Goal: Check status: Check status

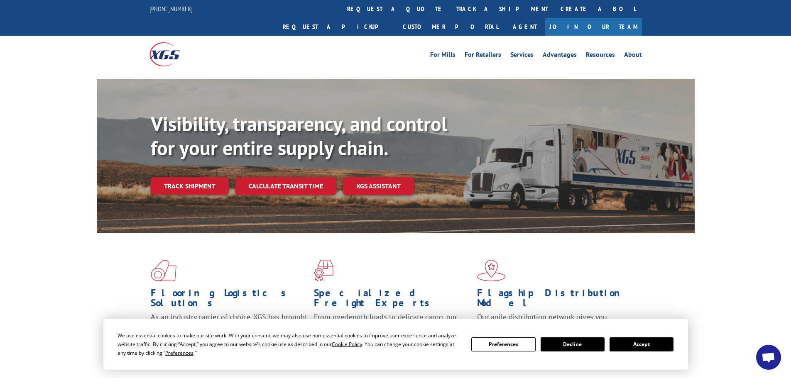
click at [198, 177] on div "Visibility, transparency, and control for your entire supply chain. Track shipm…" at bounding box center [423, 170] width 544 height 116
click at [204, 177] on link "Track shipment" at bounding box center [190, 185] width 78 height 17
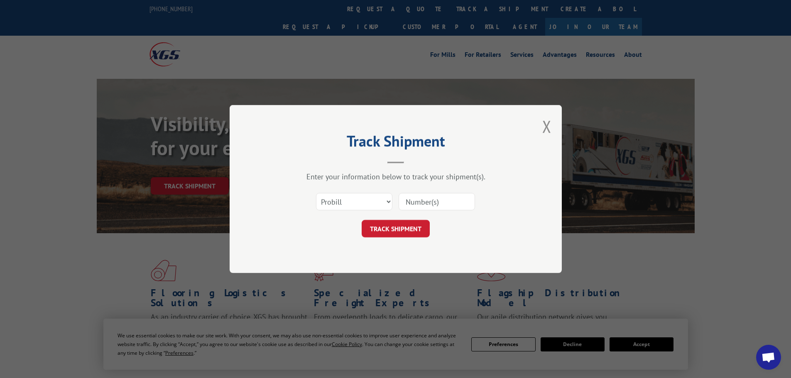
click at [430, 206] on input at bounding box center [437, 201] width 76 height 17
click at [363, 206] on select "Select category... Probill BOL PO" at bounding box center [354, 201] width 76 height 17
select select "po"
click at [316, 193] on select "Select category... Probill BOL PO" at bounding box center [354, 201] width 76 height 17
click at [454, 206] on input at bounding box center [437, 201] width 76 height 17
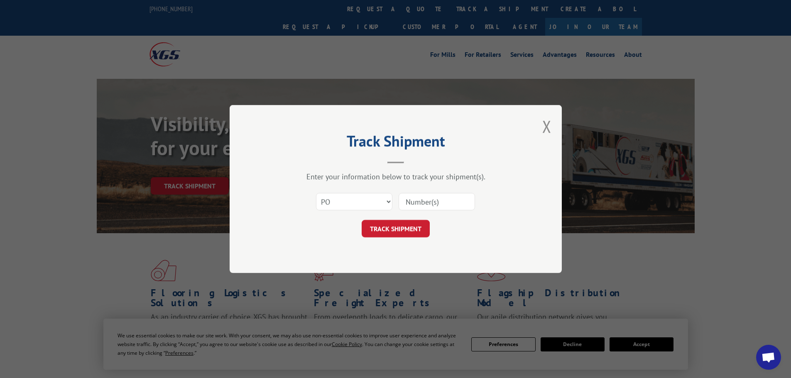
paste input "4727431,"
type input "4727431"
click at [427, 223] on button "TRACK SHIPMENT" at bounding box center [396, 228] width 68 height 17
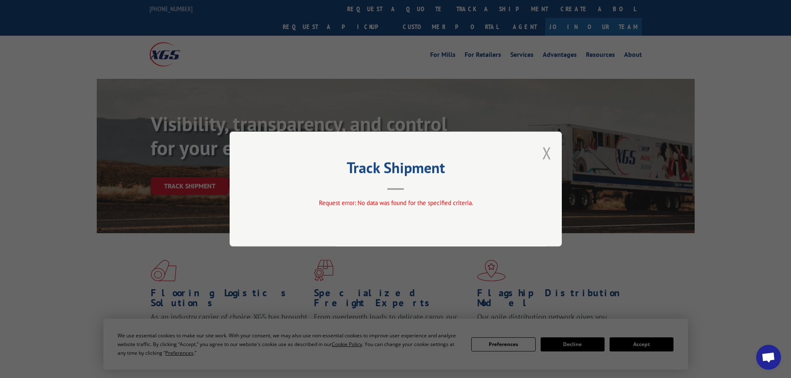
click at [544, 148] on button "Close modal" at bounding box center [547, 153] width 9 height 22
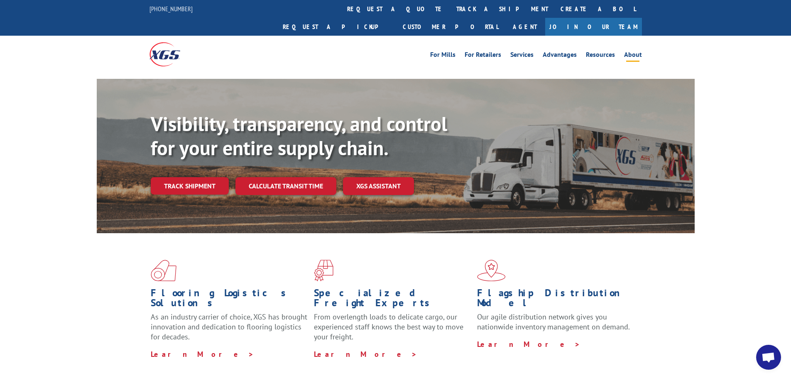
click at [637, 52] on link "About" at bounding box center [633, 56] width 18 height 9
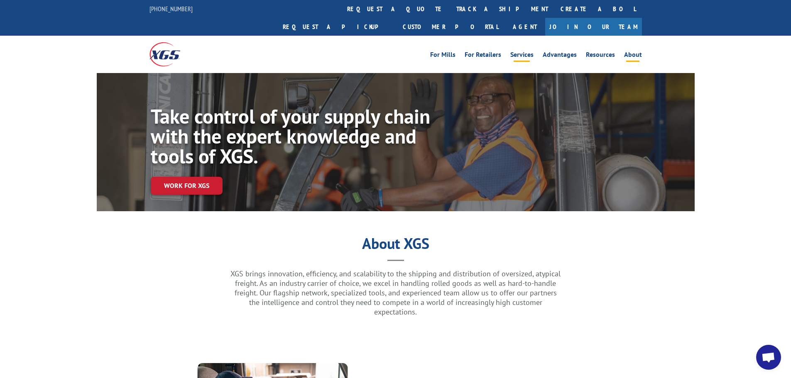
click at [528, 52] on link "Services" at bounding box center [522, 56] width 23 height 9
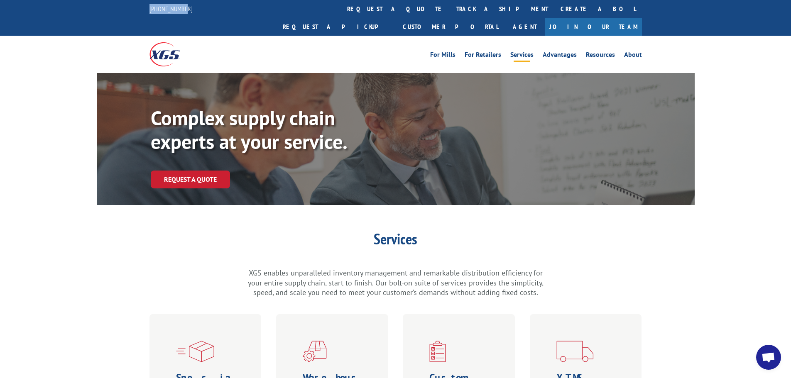
drag, startPoint x: 174, startPoint y: 6, endPoint x: 144, endPoint y: 10, distance: 30.5
click at [144, 10] on div "844-947-7447 request a quote track a shipment Create a BOL Request a pickup Cus…" at bounding box center [395, 18] width 791 height 36
drag, startPoint x: 128, startPoint y: 110, endPoint x: 91, endPoint y: 11, distance: 105.9
click at [127, 109] on div "Complex supply chain experts at your service. Request a Quote" at bounding box center [396, 139] width 598 height 132
